Goal: Task Accomplishment & Management: Use online tool/utility

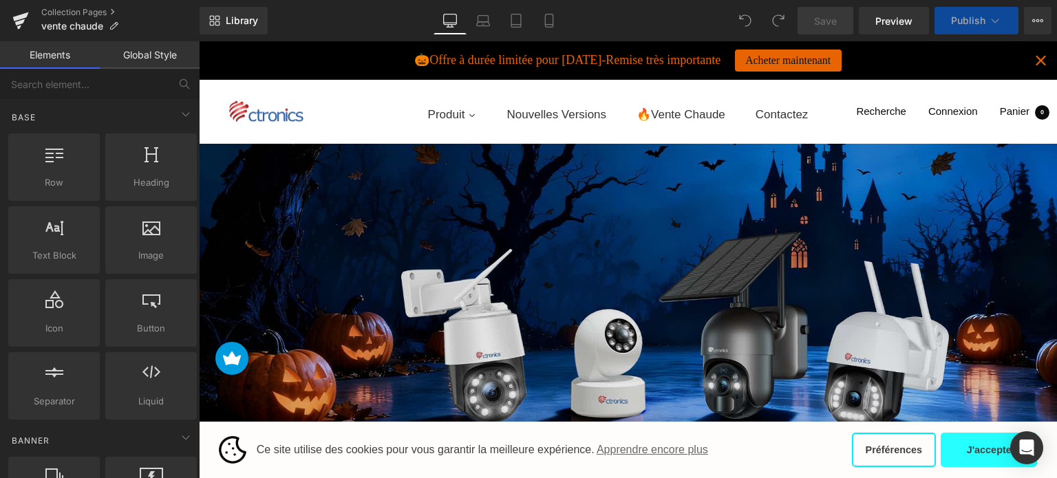
drag, startPoint x: 959, startPoint y: 454, endPoint x: 950, endPoint y: 450, distance: 8.9
click at [959, 454] on button "J'accepte" at bounding box center [989, 450] width 96 height 34
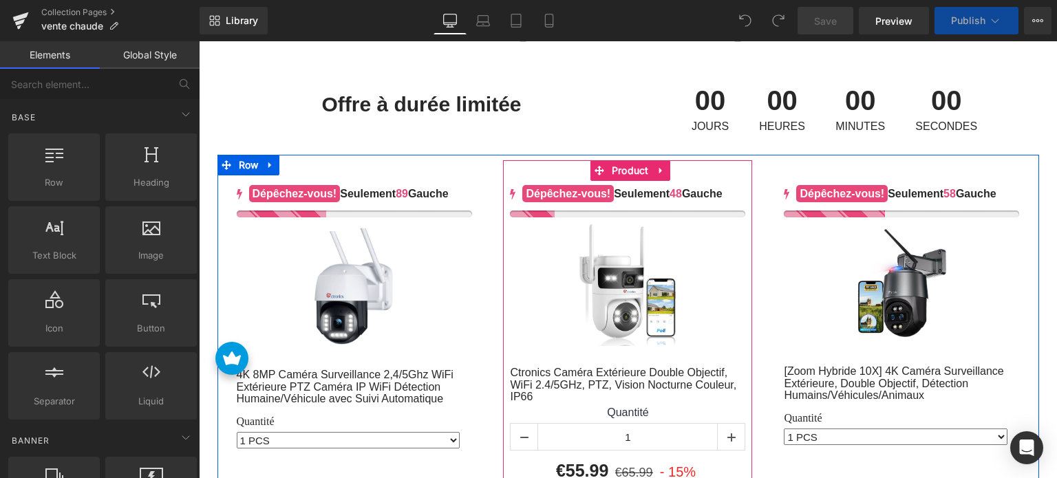
scroll to position [413, 0]
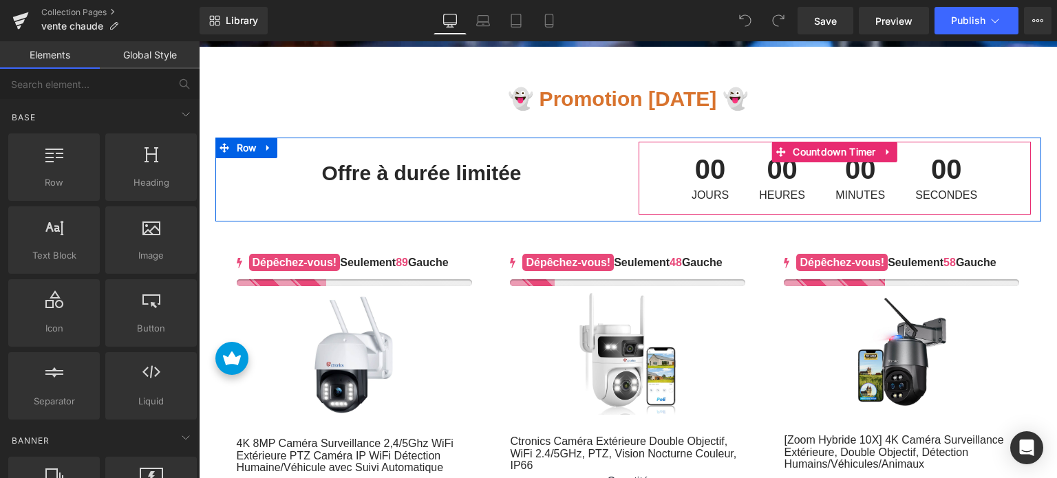
click at [774, 180] on span "00" at bounding box center [782, 173] width 46 height 34
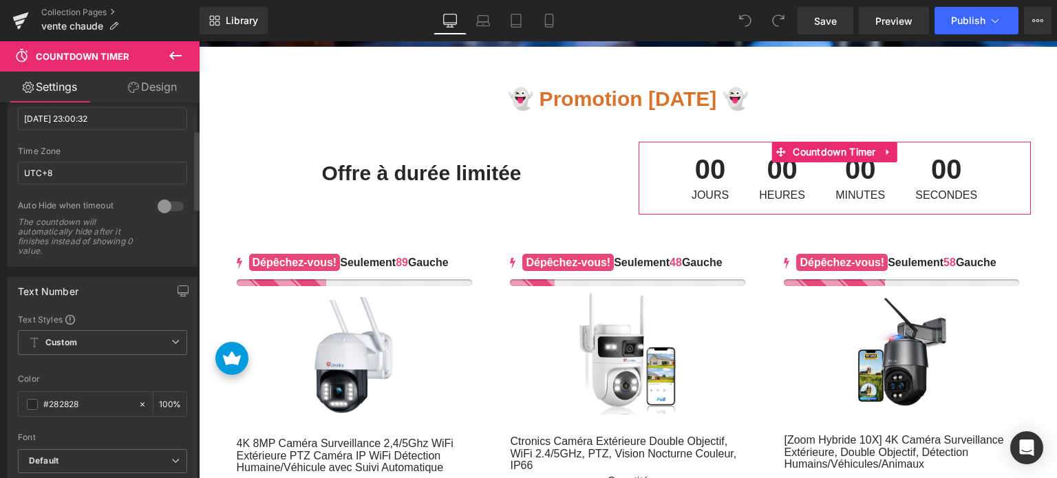
scroll to position [138, 0]
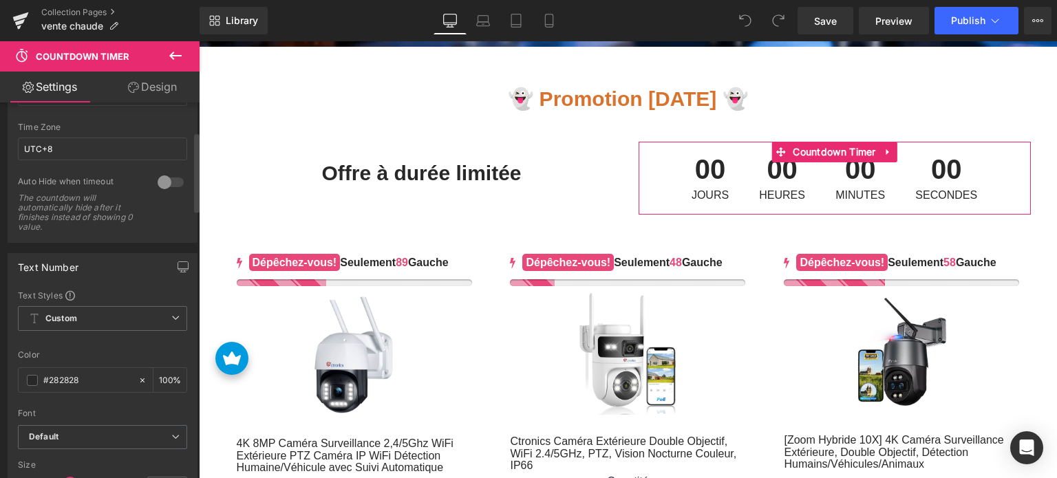
click at [166, 188] on div at bounding box center [170, 182] width 33 height 22
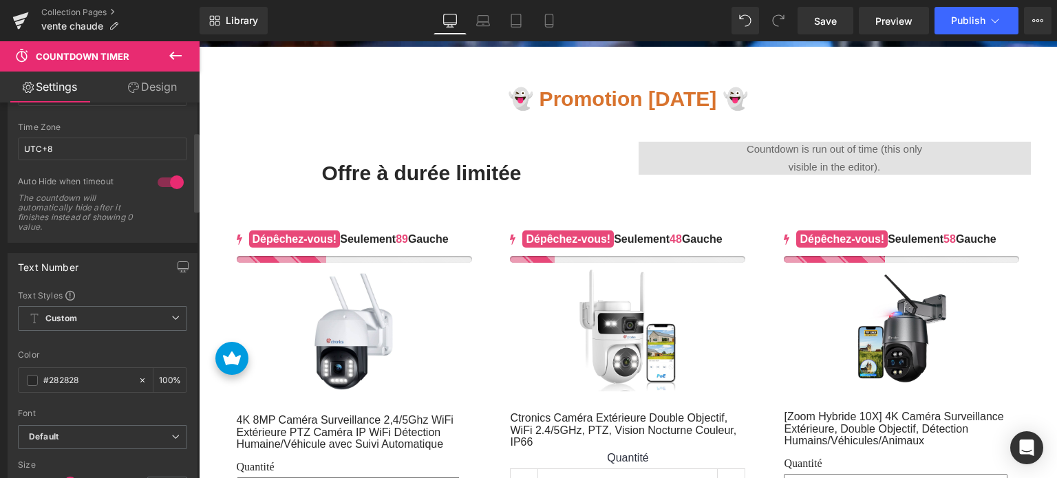
click at [166, 188] on div at bounding box center [170, 182] width 33 height 22
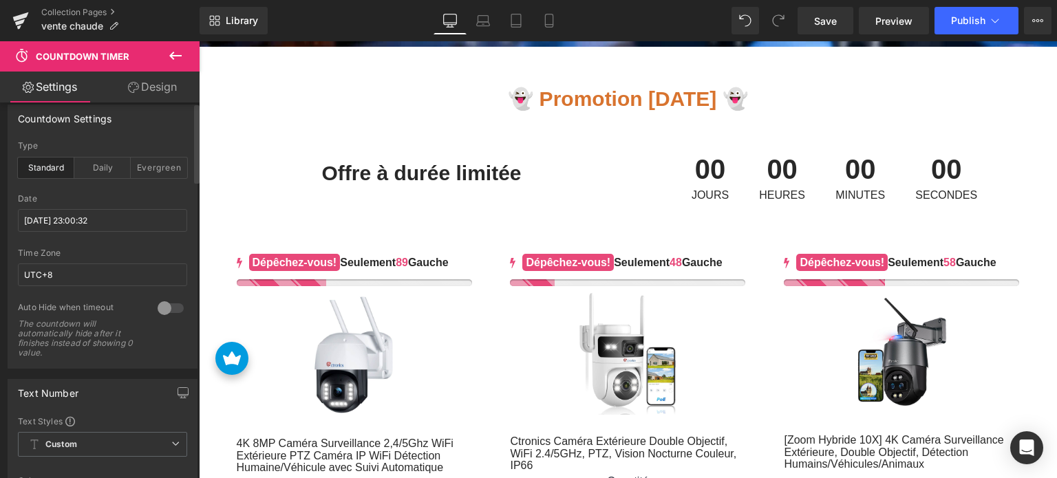
scroll to position [0, 0]
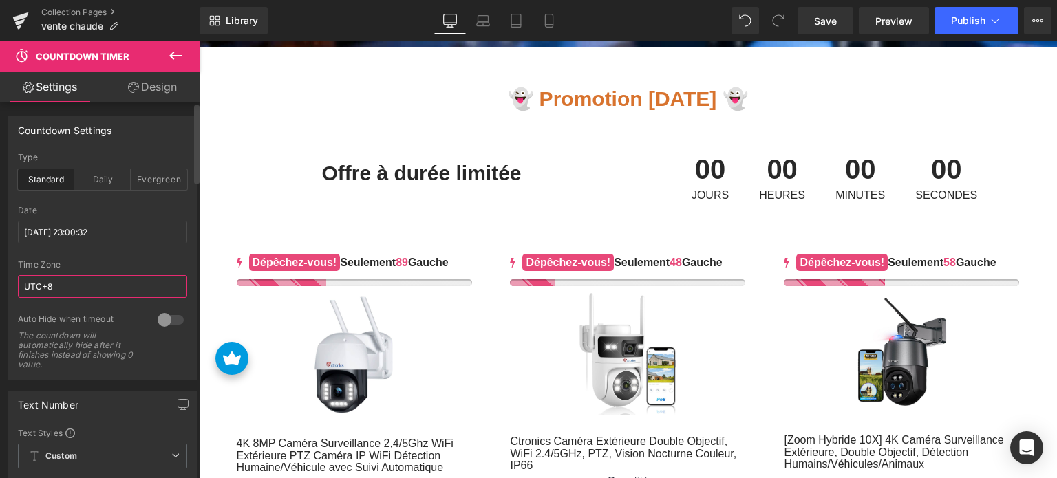
click at [102, 283] on input "UTC+8" at bounding box center [102, 286] width 169 height 23
click at [136, 229] on input "[DATE] 23:00:32" at bounding box center [102, 232] width 169 height 23
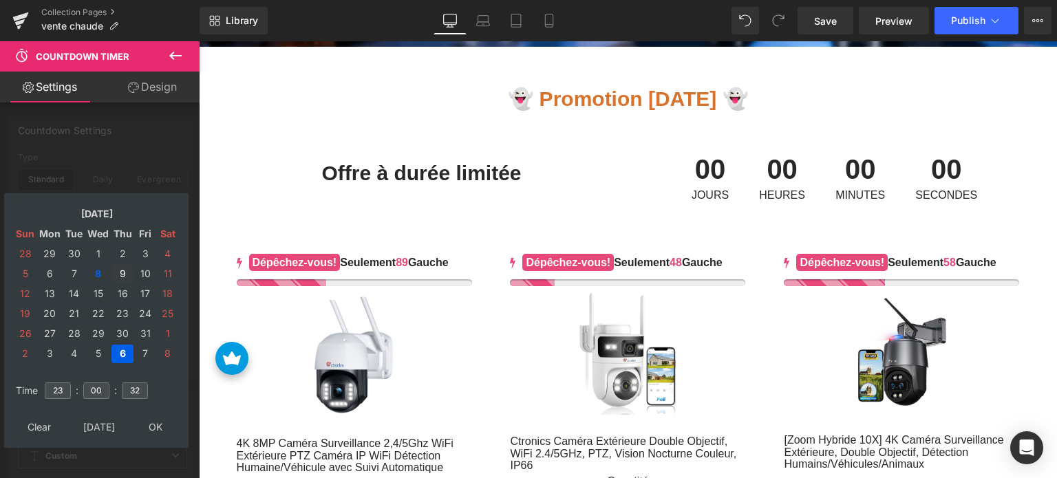
click at [118, 271] on td "9" at bounding box center [122, 274] width 22 height 19
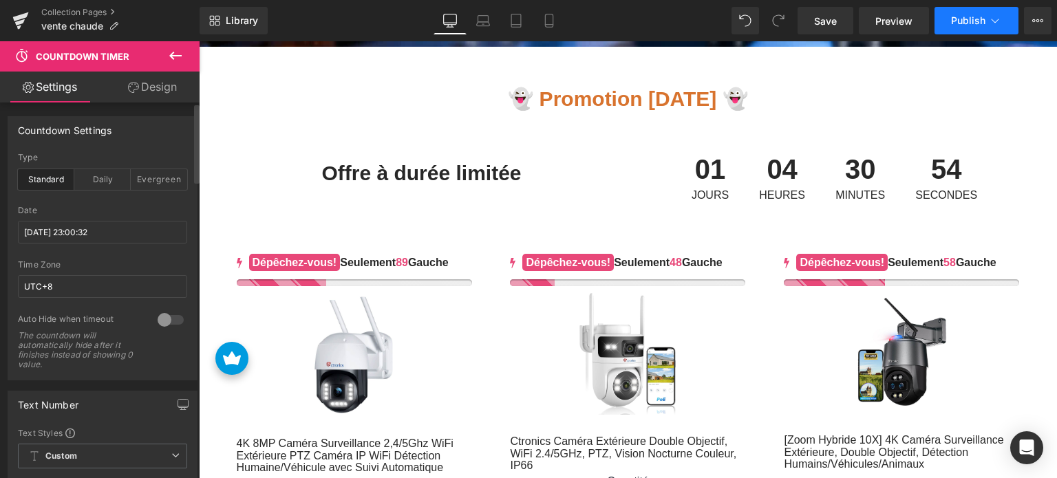
click at [989, 24] on icon at bounding box center [995, 21] width 14 height 14
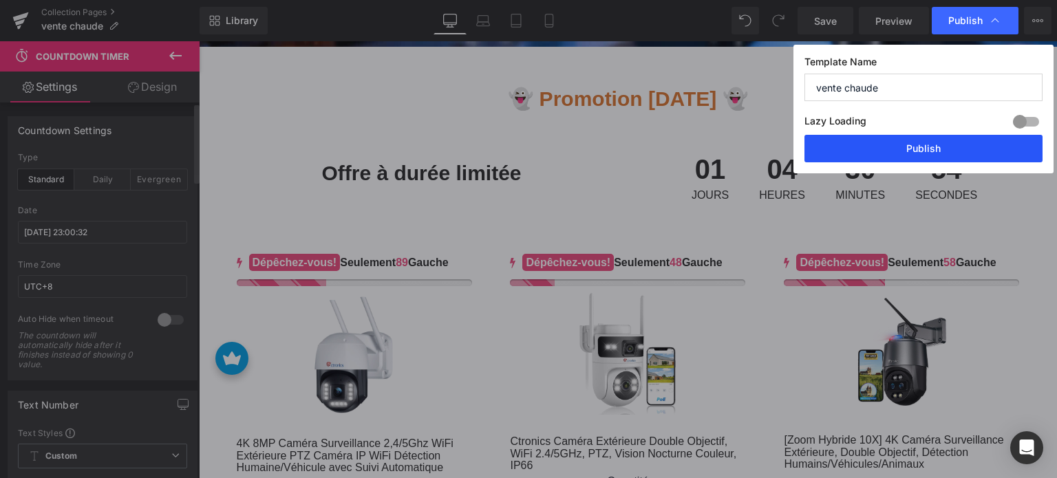
drag, startPoint x: 932, startPoint y: 161, endPoint x: 663, endPoint y: 120, distance: 271.5
click at [932, 161] on button "Publish" at bounding box center [924, 149] width 238 height 28
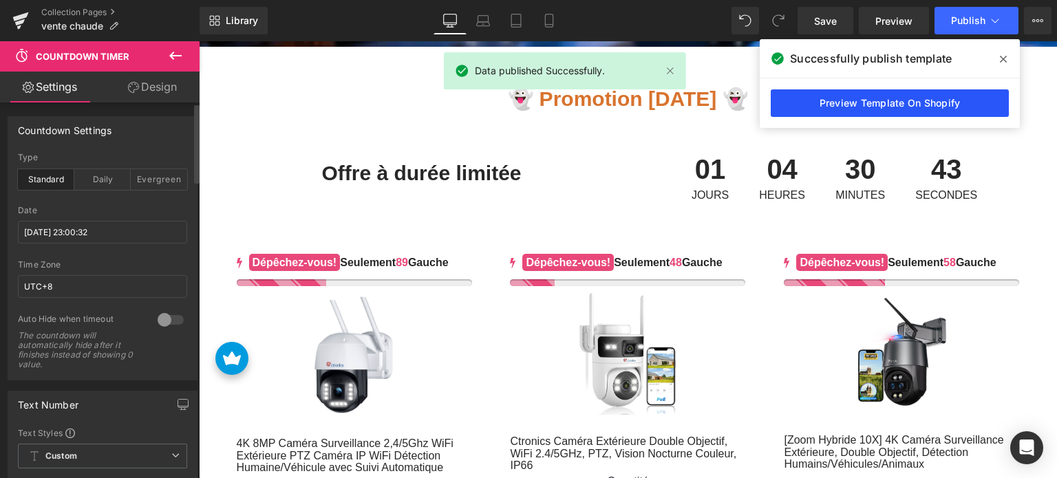
click at [862, 105] on link "Preview Template On Shopify" at bounding box center [890, 103] width 238 height 28
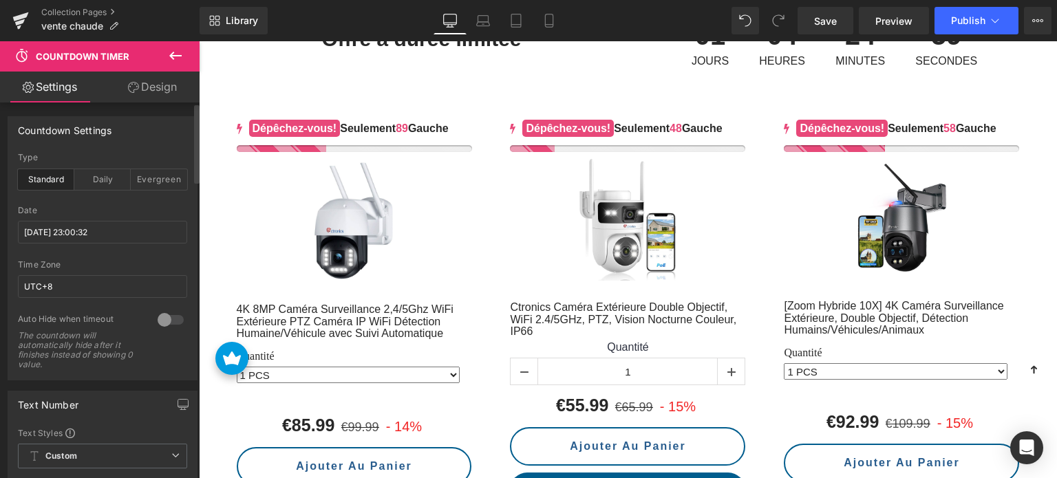
scroll to position [551, 0]
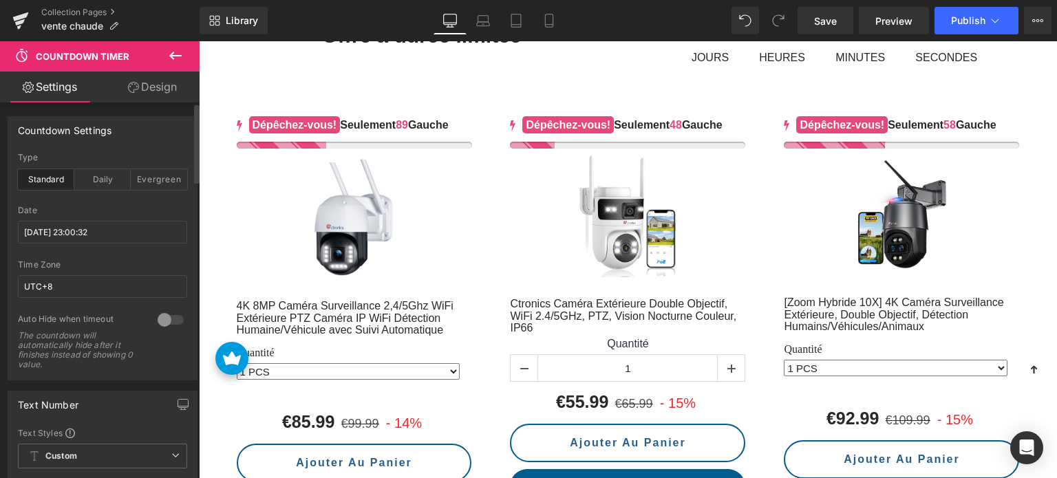
click at [199, 41] on div at bounding box center [199, 41] width 0 height 0
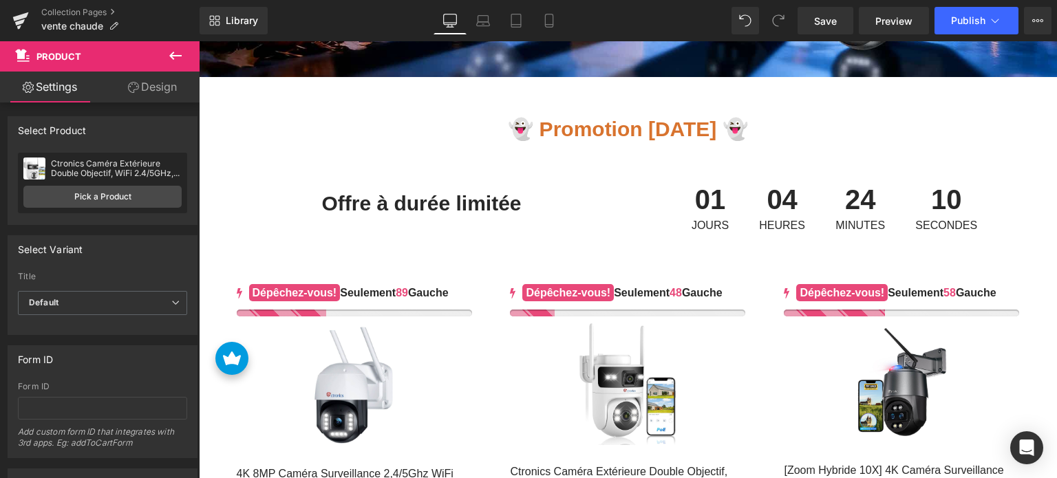
scroll to position [413, 0]
